Goal: Task Accomplishment & Management: Complete application form

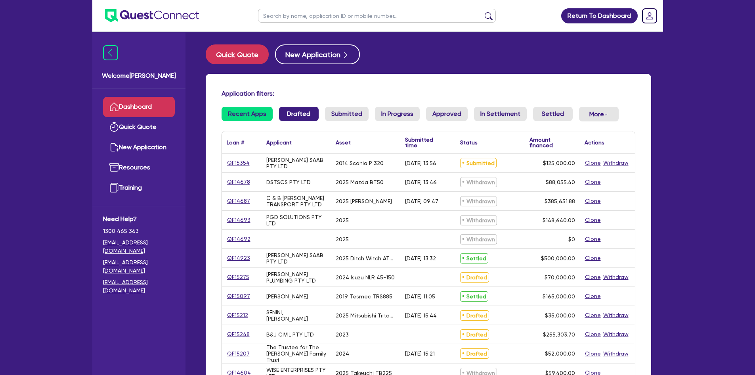
click at [301, 118] on link "Drafted" at bounding box center [299, 114] width 40 height 14
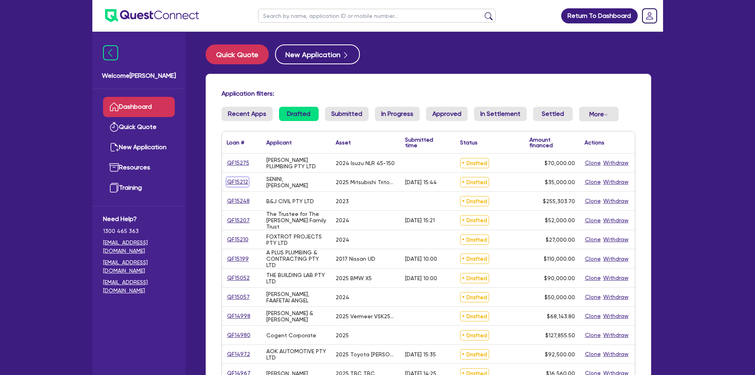
drag, startPoint x: 244, startPoint y: 183, endPoint x: 242, endPoint y: 187, distance: 4.8
drag, startPoint x: 242, startPoint y: 187, endPoint x: 238, endPoint y: 182, distance: 7.3
click at [540, 113] on link "Settled" at bounding box center [553, 114] width 40 height 14
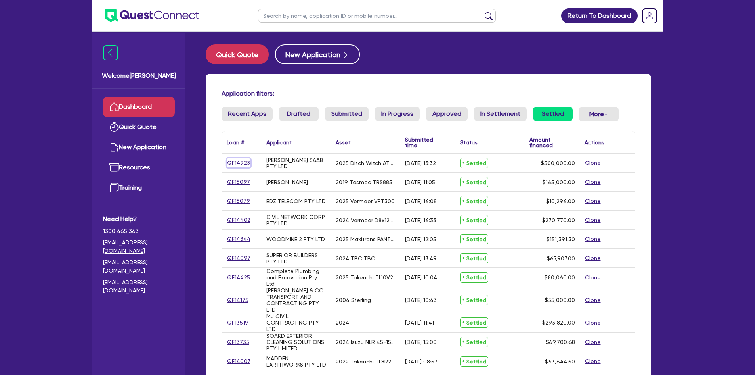
click at [239, 161] on link "QF14923" at bounding box center [239, 162] width 24 height 9
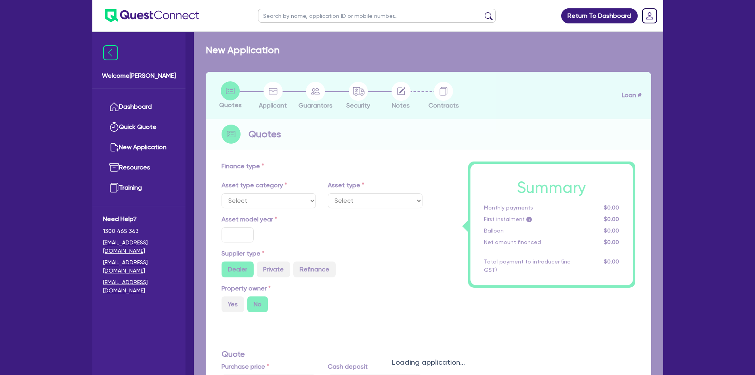
select select "PRIMARY_ASSETS"
type input "2025"
radio input "true"
type input "852,500"
type input "352,500"
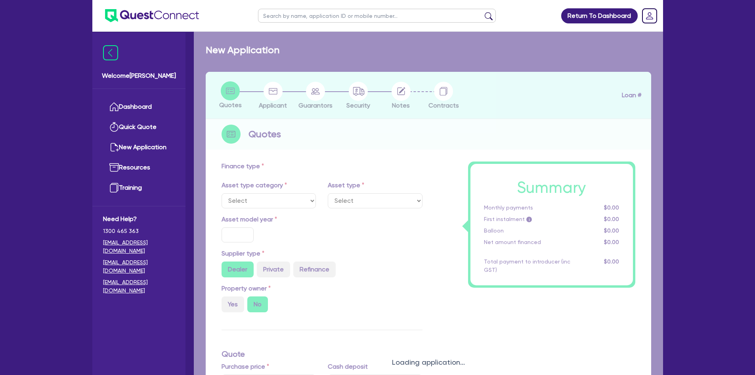
type input "3"
type input "15,000"
type input "7.74"
select select "CONSTRUCTION_AND_EARTHMOVING_EQUIPMENT"
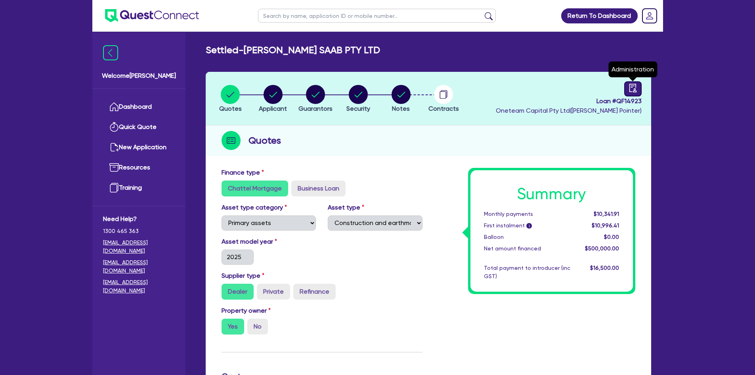
click at [625, 91] on link at bounding box center [633, 88] width 17 height 15
select select "SETTLED"
select select "Flexicommercial"
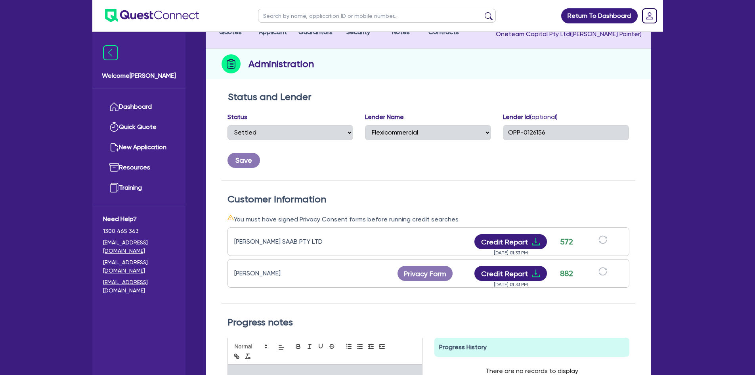
scroll to position [198, 0]
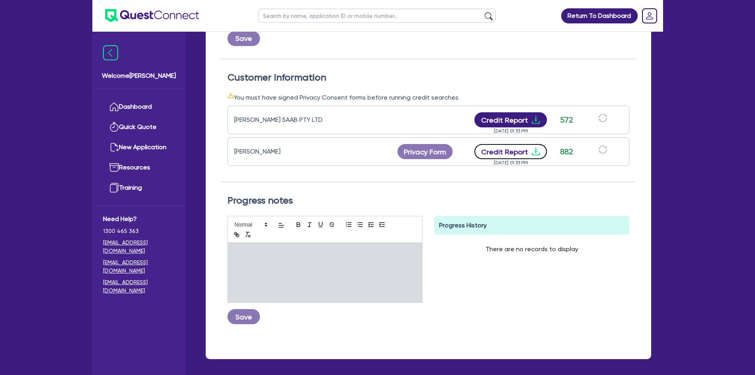
click at [501, 156] on button "Credit Report" at bounding box center [511, 151] width 73 height 15
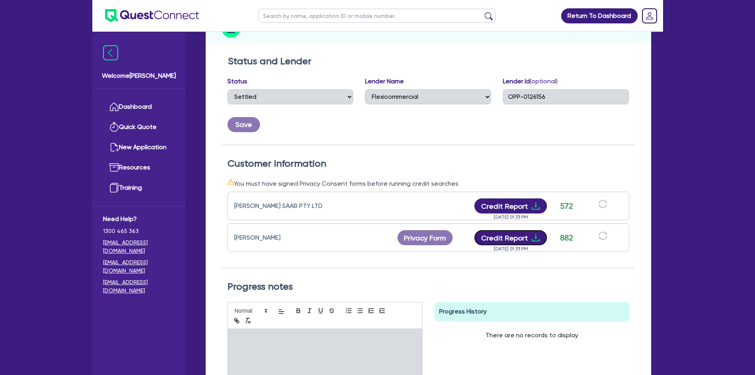
scroll to position [0, 0]
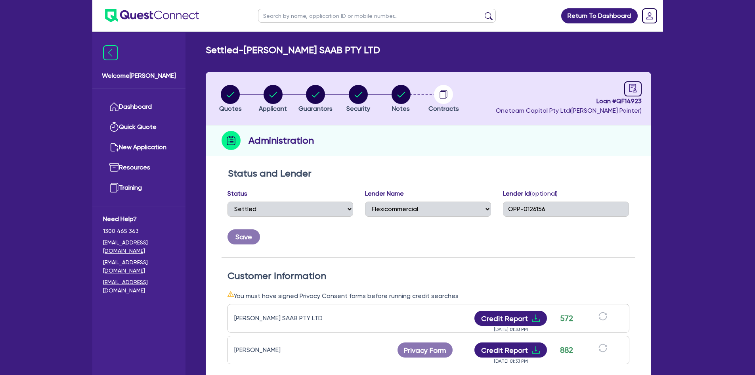
click at [330, 152] on div "Administration" at bounding box center [429, 140] width 446 height 31
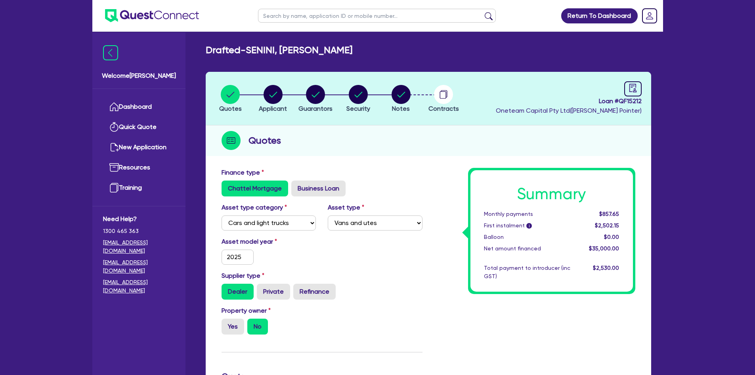
select select "CARS_AND_LIGHT_TRUCKS"
select select "VANS_AND_UTES"
click at [270, 94] on circle "button" at bounding box center [273, 94] width 19 height 19
select select "SOLE_TRADER"
select select "BUILDING_CONSTRUCTION"
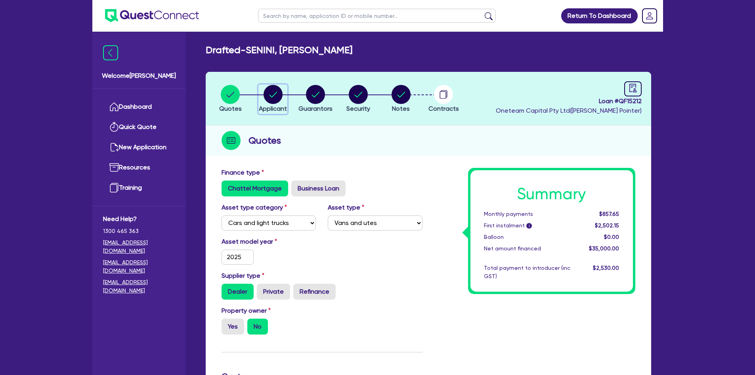
select select "TRADES_SERVICES_CONSUMERS"
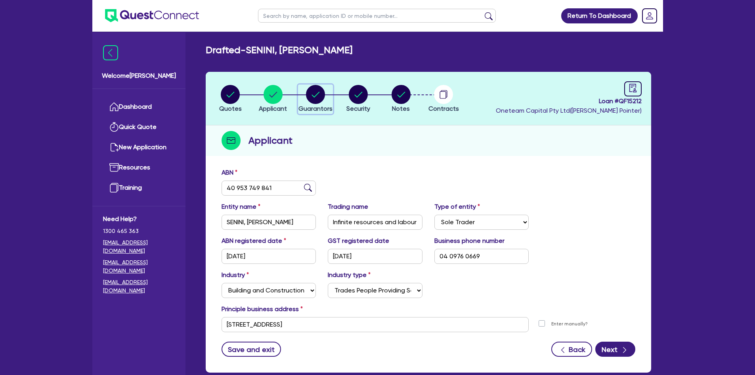
click at [318, 91] on circle "button" at bounding box center [315, 94] width 19 height 19
select select "MR"
select select "NSW"
select select "SINGLE"
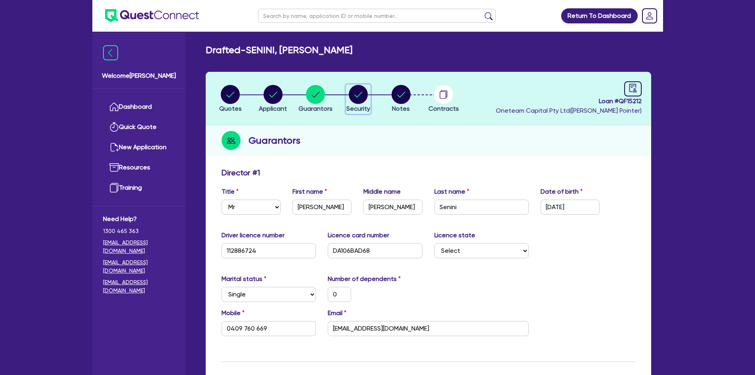
click at [359, 94] on circle "button" at bounding box center [358, 94] width 19 height 19
select select "CARS_AND_LIGHT_TRUCKS"
select select "VANS_AND_UTES"
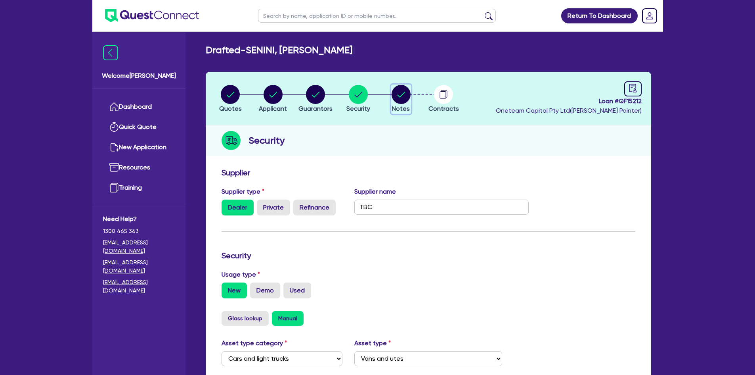
click at [396, 96] on circle "button" at bounding box center [401, 94] width 19 height 19
select select "Other"
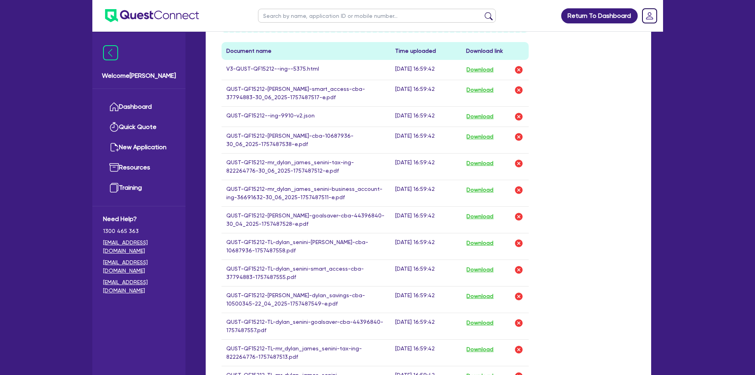
scroll to position [232, 0]
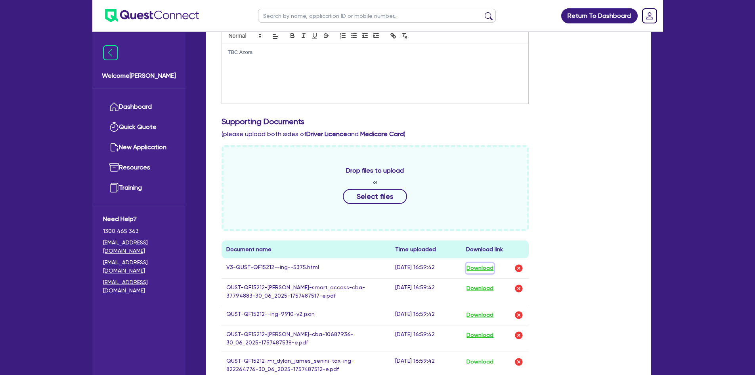
click at [489, 272] on button "Download" at bounding box center [480, 268] width 28 height 10
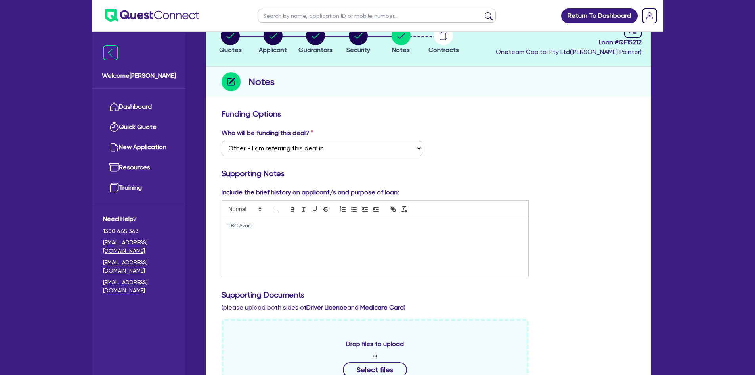
scroll to position [0, 0]
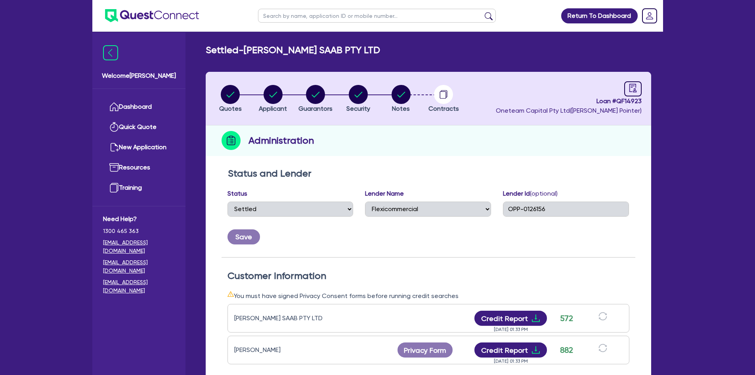
select select "SETTLED"
select select "Flexicommercial"
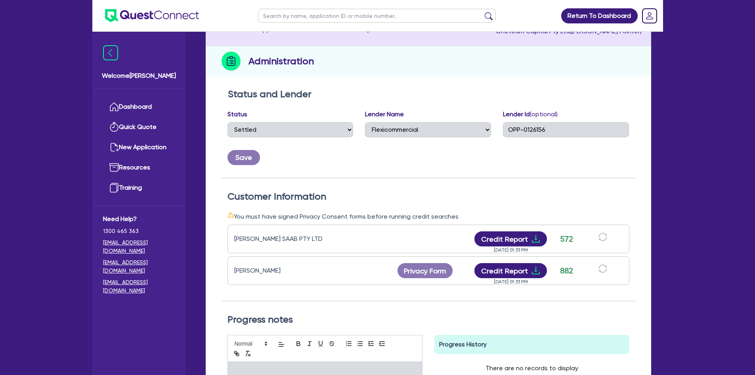
scroll to position [119, 0]
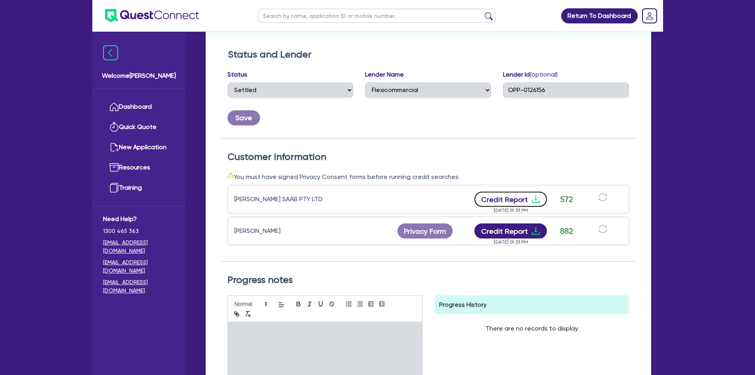
click at [514, 201] on button "Credit Report" at bounding box center [511, 199] width 73 height 15
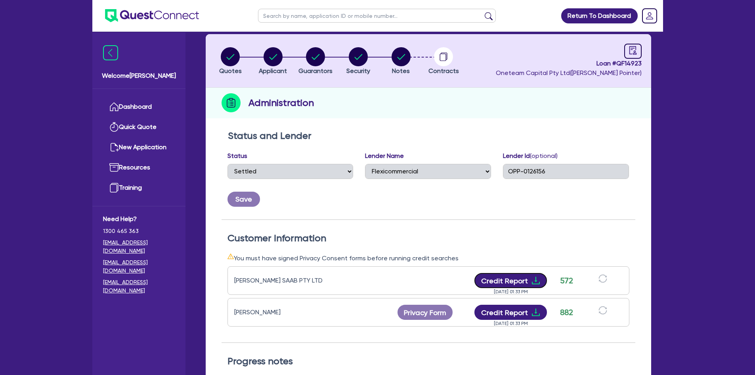
scroll to position [0, 0]
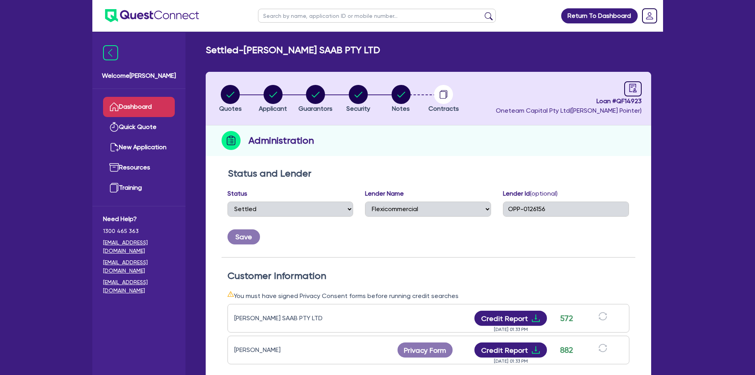
click at [143, 103] on link "Dashboard" at bounding box center [139, 107] width 72 height 20
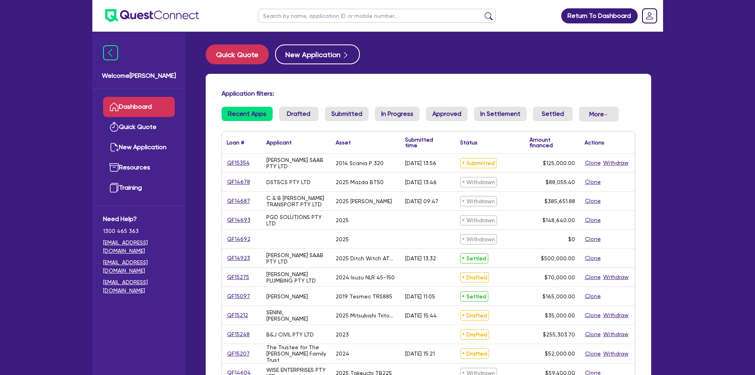
click at [346, 13] on input "text" at bounding box center [377, 16] width 238 height 14
type input "avanti"
click at [483, 12] on button "submit" at bounding box center [489, 17] width 13 height 11
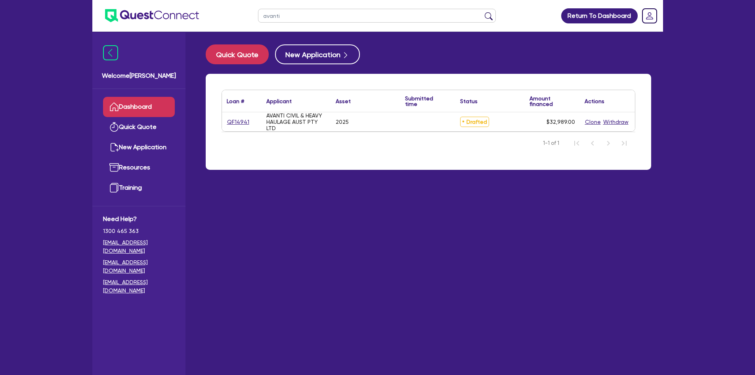
click at [250, 124] on div "QF14941" at bounding box center [242, 121] width 30 height 9
click at [244, 124] on link "QF14941" at bounding box center [238, 121] width 23 height 9
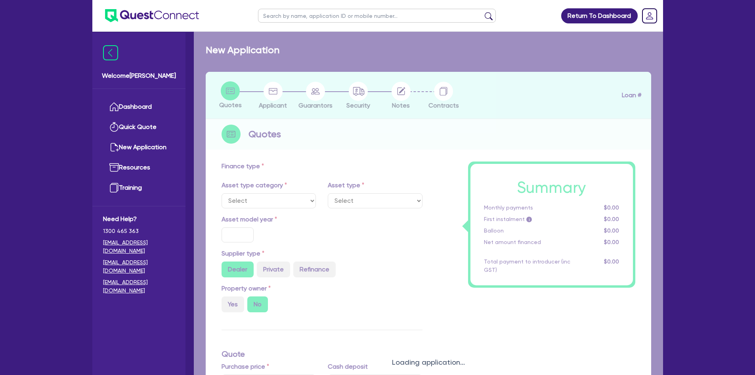
select select "PRIMARY_ASSETS"
type input "2025"
radio input "true"
type input "32,989"
type input "4"
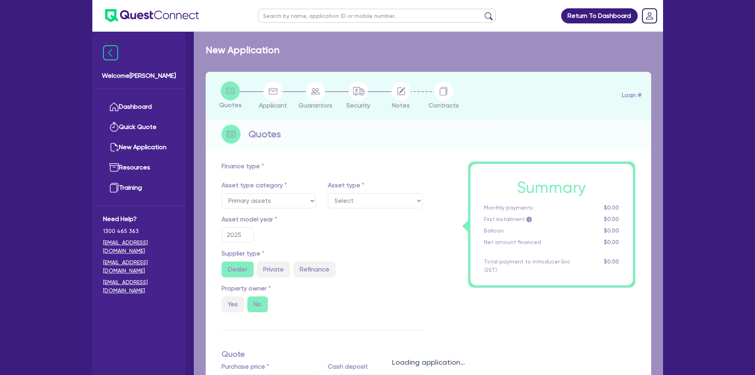
type input "1,319.56"
type input "12.95"
type input "900"
select select "FORKLIFTS_AND_WAREHOUSING_EQUIPMENT"
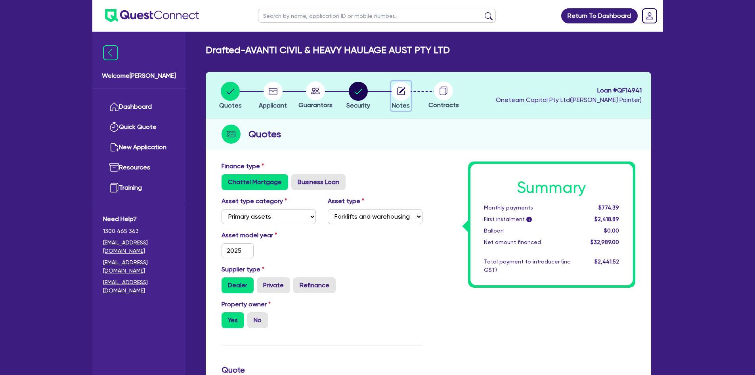
click at [397, 94] on circle "button" at bounding box center [401, 91] width 19 height 19
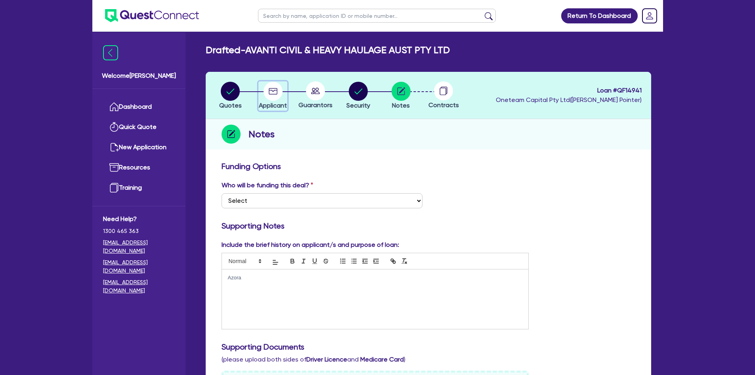
click at [271, 97] on circle "button" at bounding box center [273, 91] width 19 height 19
select select "COMPANY"
select select "TRANSPORT_WAREHOUSING"
select select "PASSENGERS_FREIGHT_TRANSPORT"
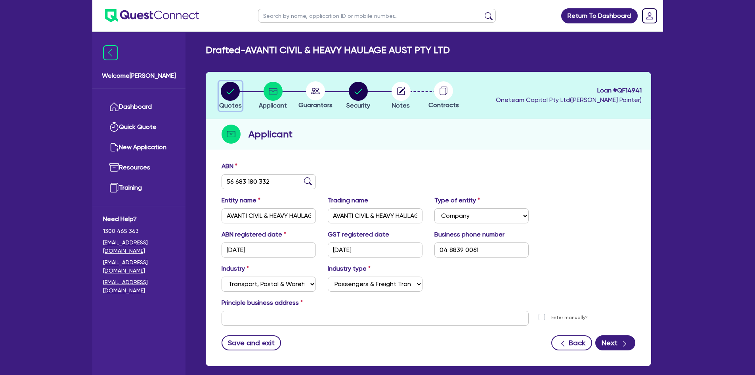
click at [235, 93] on circle "button" at bounding box center [230, 91] width 19 height 19
select select "PRIMARY_ASSETS"
select select "FORKLIFTS_AND_WAREHOUSING_EQUIPMENT"
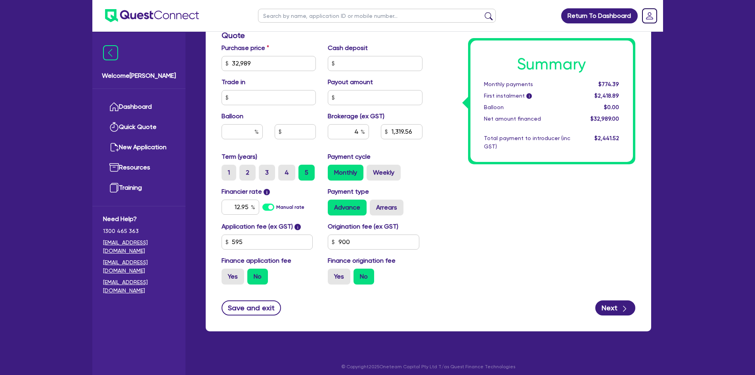
scroll to position [339, 0]
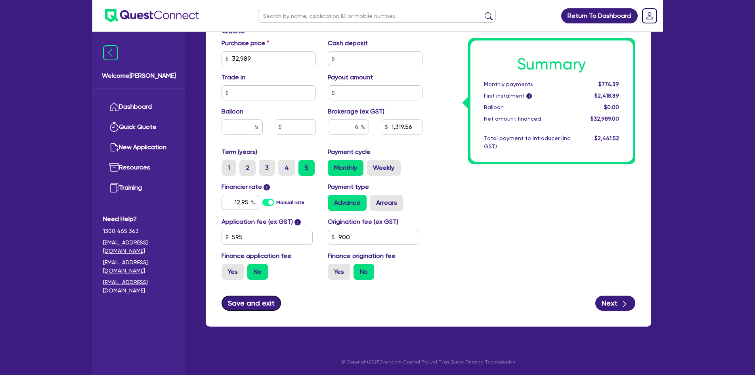
click at [265, 296] on button "Save and exit" at bounding box center [252, 302] width 60 height 15
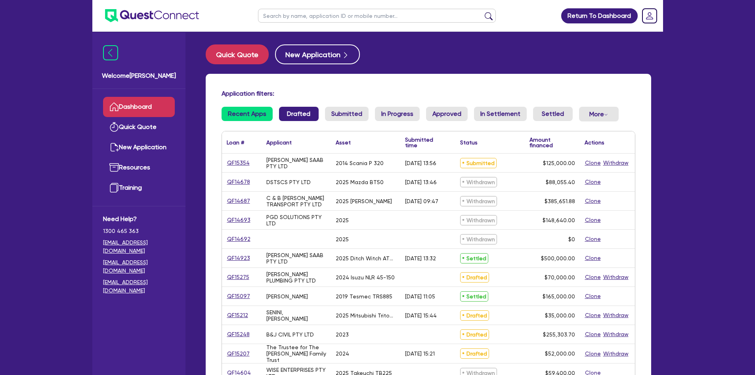
click at [301, 118] on link "Drafted" at bounding box center [299, 114] width 40 height 14
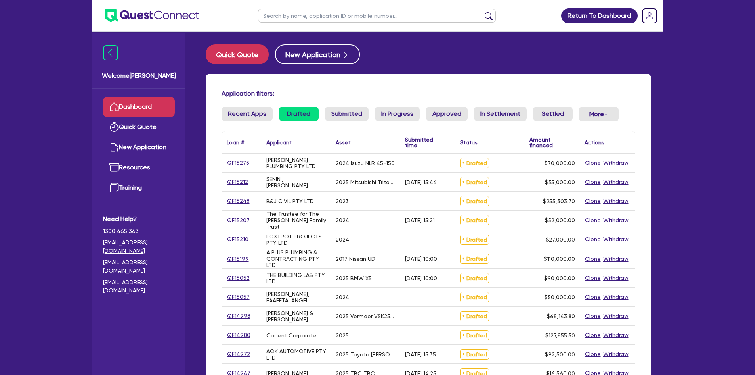
click at [283, 13] on input "text" at bounding box center [377, 16] width 238 height 14
type input "avanti"
click at [483, 12] on button "submit" at bounding box center [489, 17] width 13 height 11
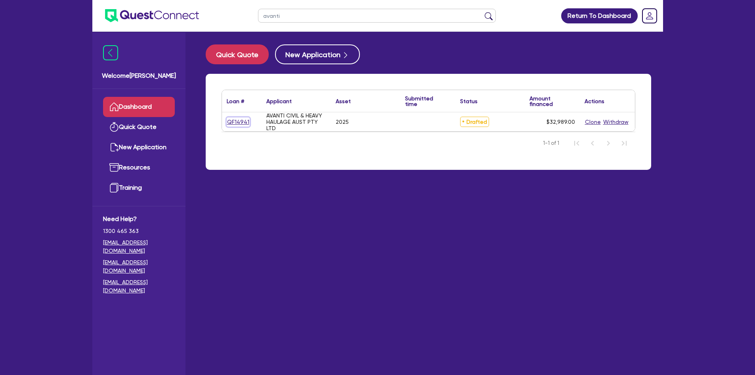
click at [237, 123] on link "QF14941" at bounding box center [238, 121] width 23 height 9
select select "PRIMARY_ASSETS"
select select "FORKLIFTS_AND_WAREHOUSING_EQUIPMENT"
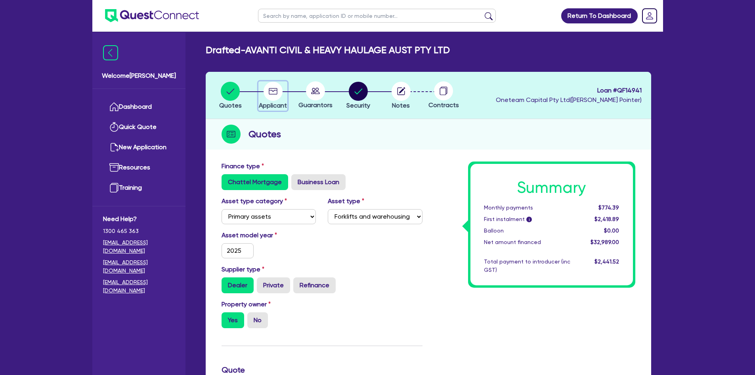
click at [270, 96] on circle "button" at bounding box center [273, 91] width 19 height 19
select select "COMPANY"
select select "TRANSPORT_WAREHOUSING"
select select "PASSENGERS_FREIGHT_TRANSPORT"
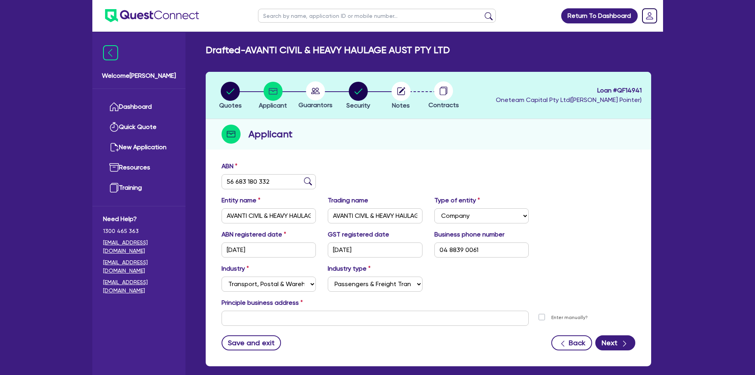
click at [313, 88] on icon at bounding box center [316, 91] width 9 height 6
click at [337, 92] on li "Guarantors" at bounding box center [316, 95] width 43 height 28
click at [357, 88] on circle "button" at bounding box center [358, 91] width 19 height 19
select select "PRIMARY_ASSETS"
select select "FORKLIFTS_AND_WAREHOUSING_EQUIPMENT"
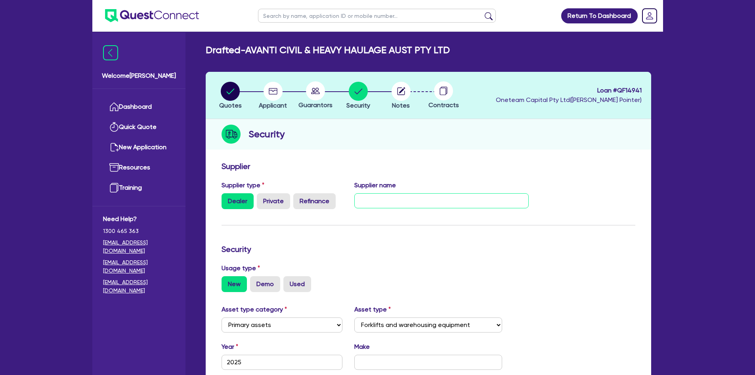
click at [366, 199] on input "text" at bounding box center [442, 200] width 174 height 15
click at [371, 203] on input "text" at bounding box center [442, 200] width 174 height 15
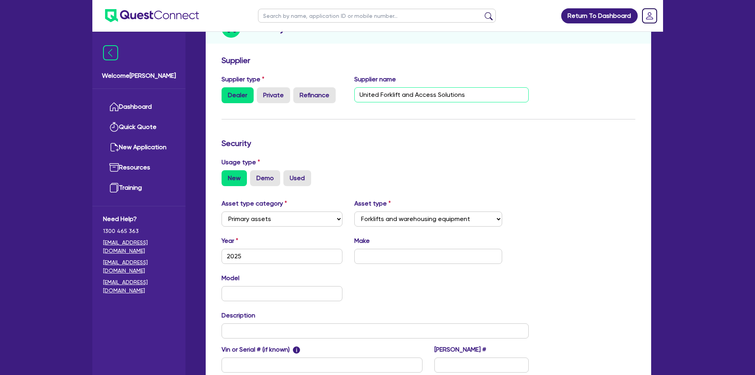
scroll to position [119, 0]
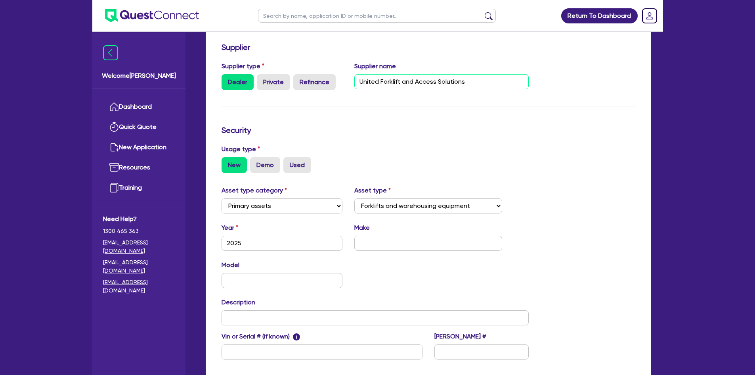
type input "United Forklift and Access Solutions"
click at [379, 236] on input "text" at bounding box center [429, 243] width 148 height 15
type input "CAT"
click at [311, 278] on input "text" at bounding box center [282, 280] width 121 height 15
type input "GP25N"
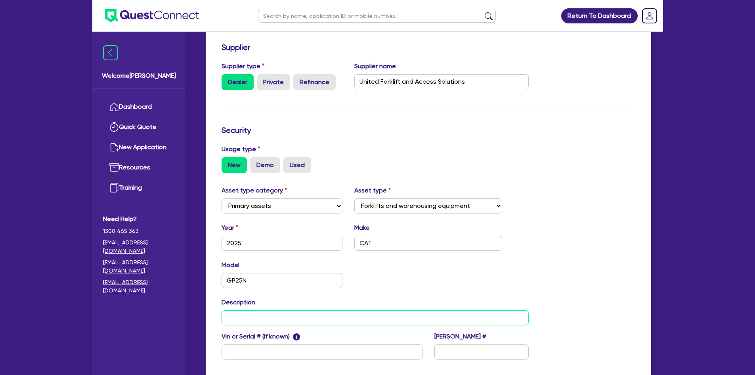
click at [288, 318] on input "text" at bounding box center [376, 317] width 308 height 15
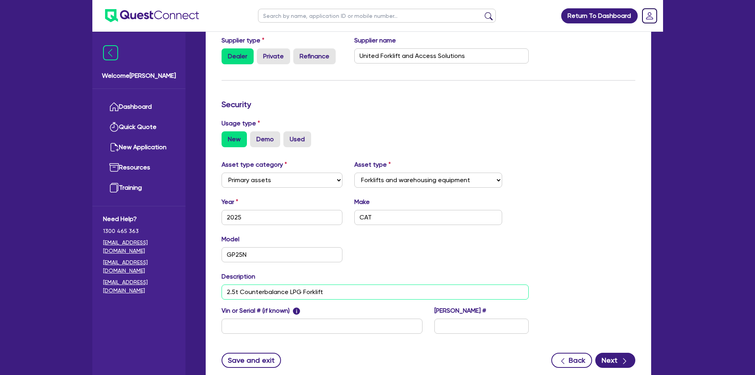
scroll to position [159, 0]
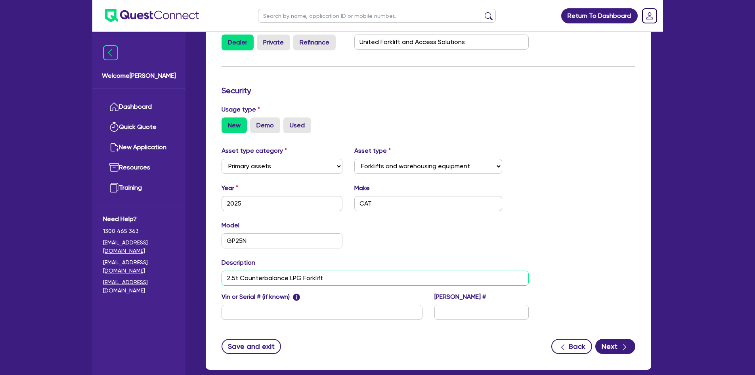
type input "2.5t Counterbalance LPG Forklift"
click at [275, 316] on input "text" at bounding box center [322, 312] width 201 height 15
type input "TBC"
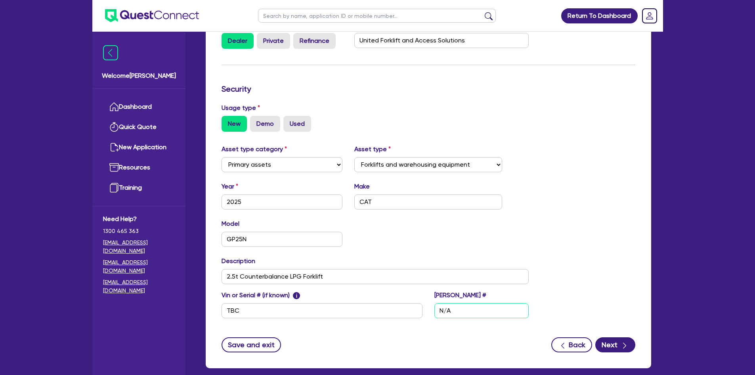
scroll to position [202, 0]
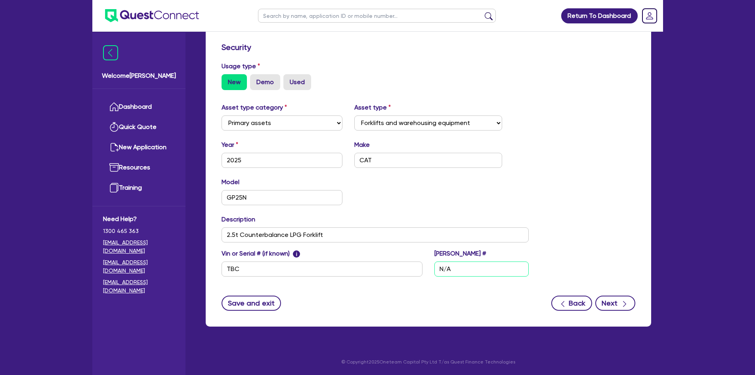
type input "N/A"
click at [625, 304] on icon "button" at bounding box center [625, 304] width 8 height 8
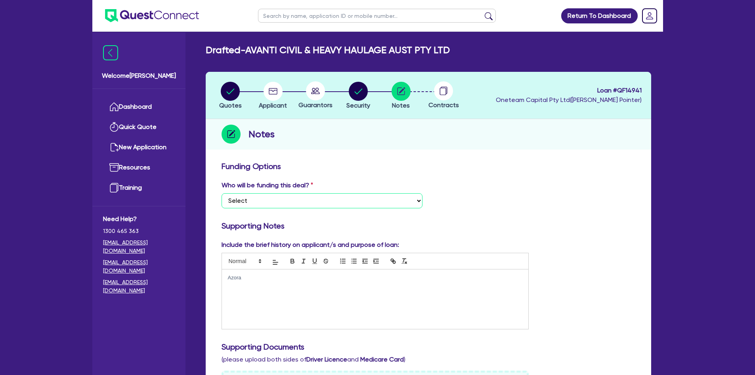
click at [328, 198] on select "Select I want Quest to fund 100% I will fund 100% I will co-fund with Quest Oth…" at bounding box center [322, 200] width 201 height 15
select select "Other"
click at [222, 193] on select "Select I want Quest to fund 100% I will fund 100% I will co-fund with Quest Oth…" at bounding box center [322, 200] width 201 height 15
click at [248, 276] on p "Azora" at bounding box center [375, 277] width 295 height 7
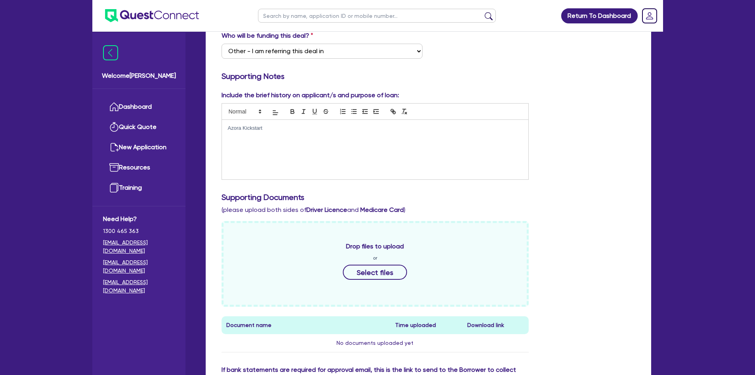
scroll to position [278, 0]
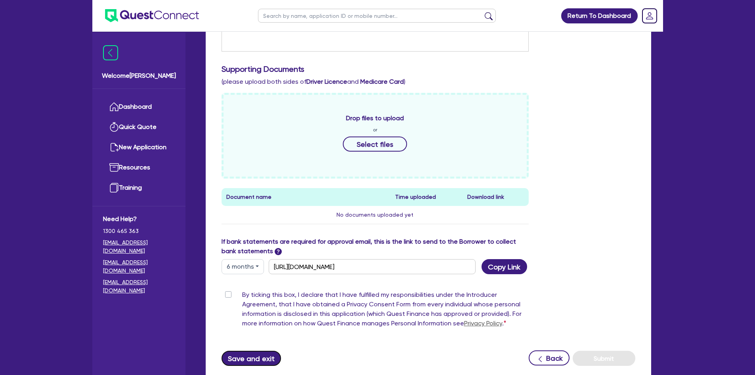
click at [245, 362] on button "Save and exit" at bounding box center [252, 358] width 60 height 15
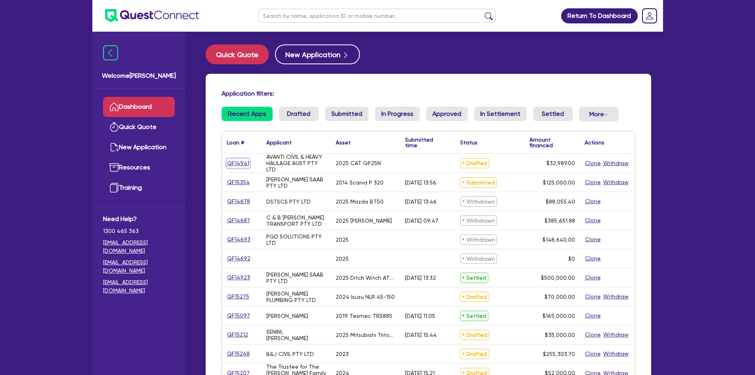
click at [236, 163] on link "QF14941" at bounding box center [238, 163] width 23 height 9
select select "PRIMARY_ASSETS"
select select "FORKLIFTS_AND_WAREHOUSING_EQUIPMENT"
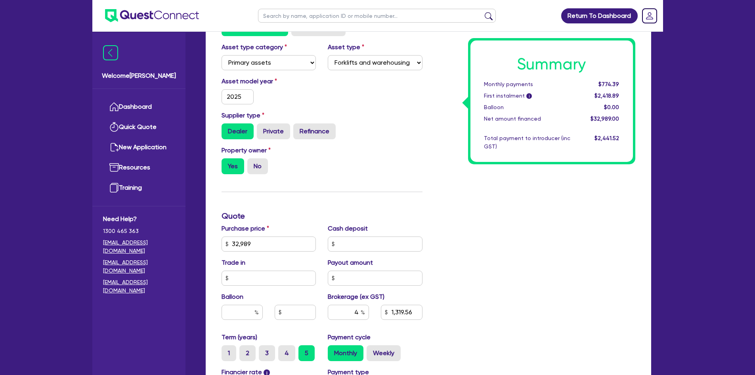
scroll to position [61, 0]
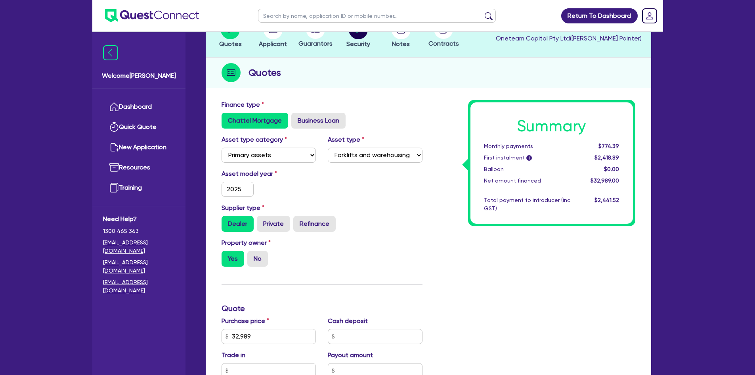
click at [380, 204] on div "Supplier type Dealer Private Refinance" at bounding box center [322, 217] width 213 height 29
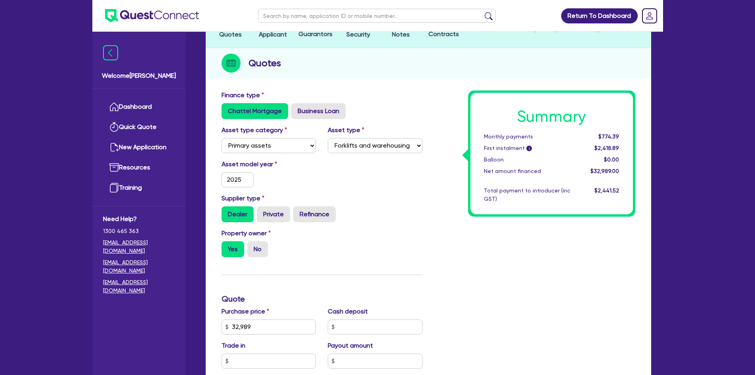
scroll to position [119, 0]
